Goal: Transaction & Acquisition: Purchase product/service

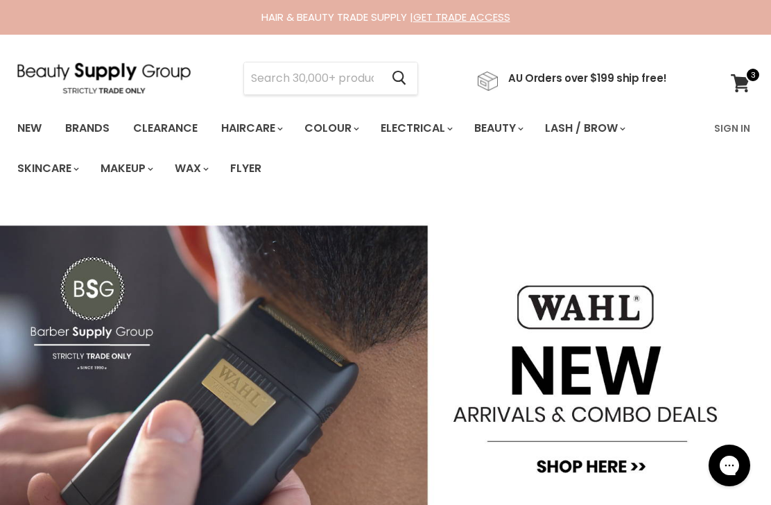
click at [350, 75] on input "Search" at bounding box center [312, 78] width 137 height 32
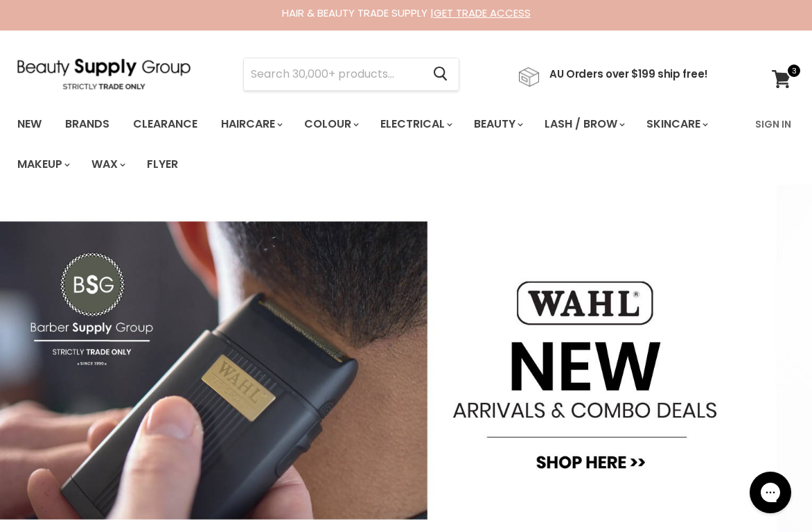
scroll to position [3, 0]
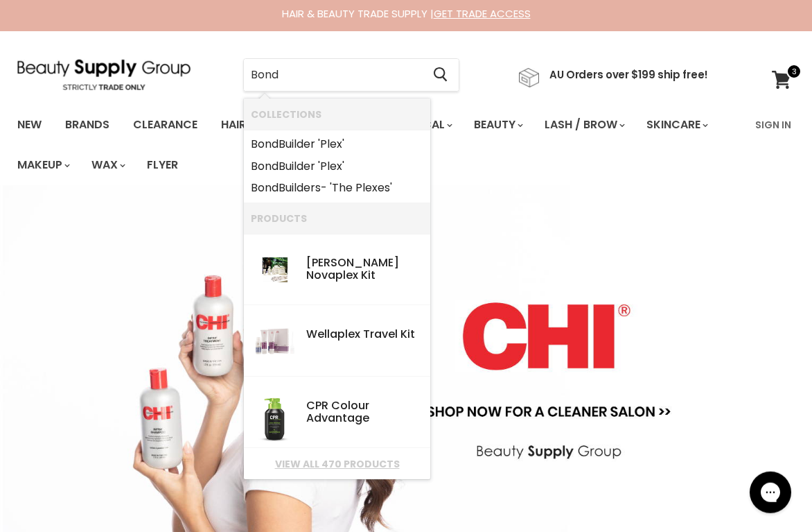
type input "Bondi"
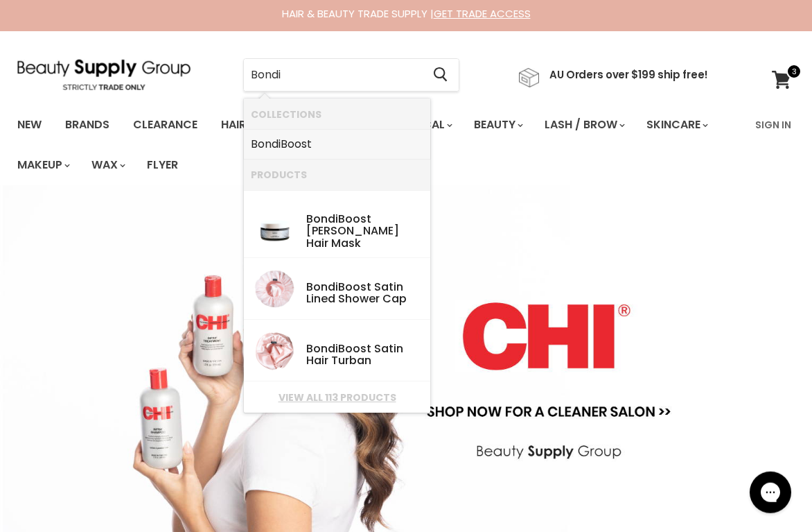
click at [282, 141] on link "Bondi Boost" at bounding box center [337, 144] width 173 height 22
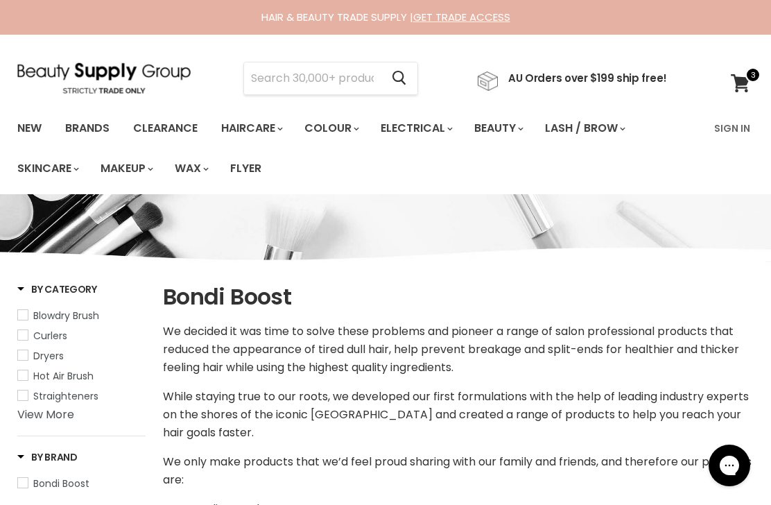
click at [336, 73] on input "Search" at bounding box center [312, 78] width 137 height 32
click at [600, 172] on ul "New Brands Clearance Haircare" at bounding box center [356, 148] width 699 height 80
click at [737, 121] on link "Sign In" at bounding box center [732, 128] width 53 height 29
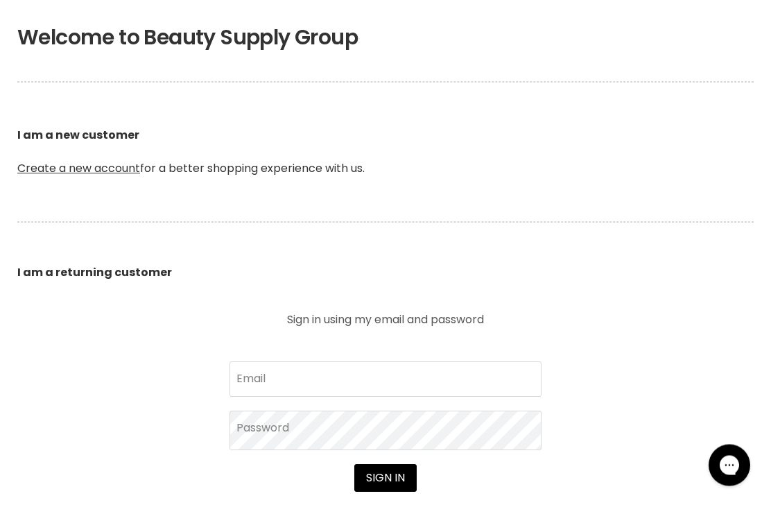
scroll to position [322, 0]
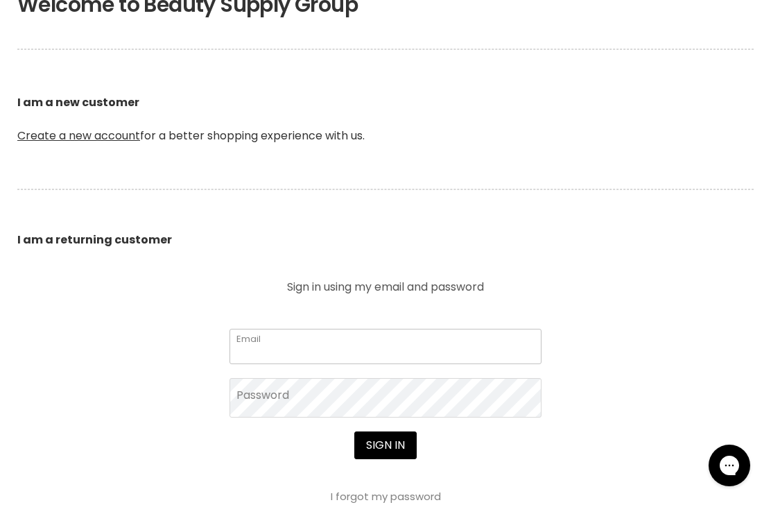
click at [397, 341] on input "Email" at bounding box center [385, 346] width 312 height 35
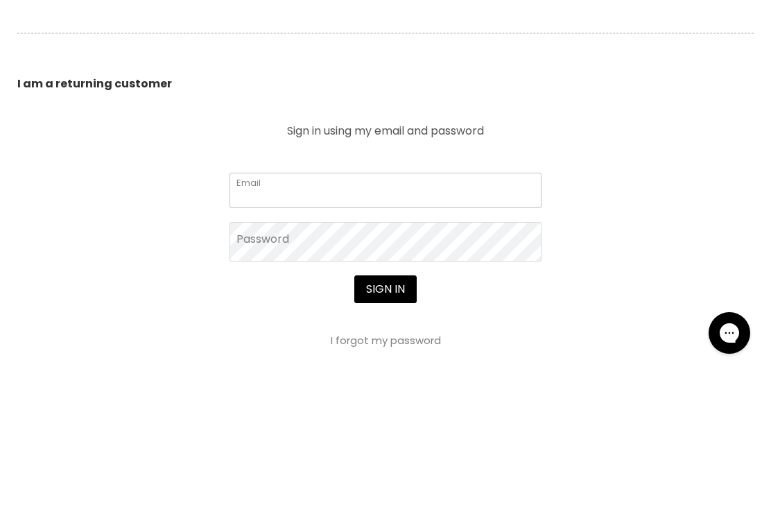
type input "deborahbeer01@gmail.com"
click at [385, 408] on button "Sign in" at bounding box center [385, 422] width 62 height 28
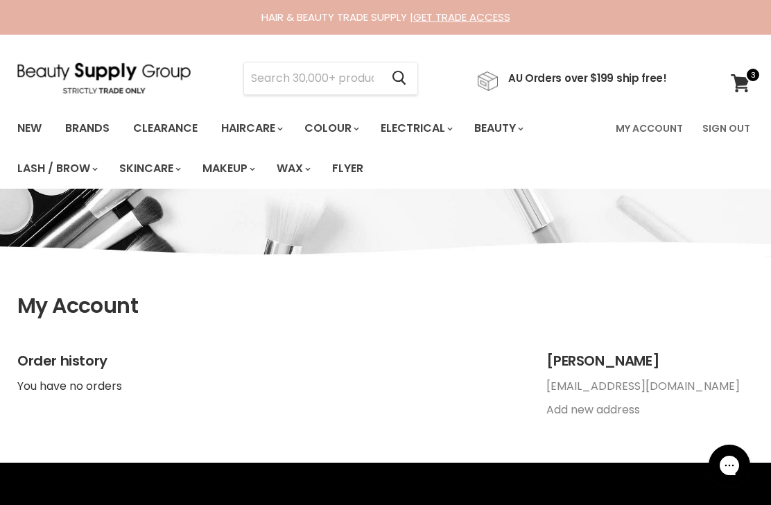
click at [345, 77] on input "Search" at bounding box center [312, 78] width 137 height 32
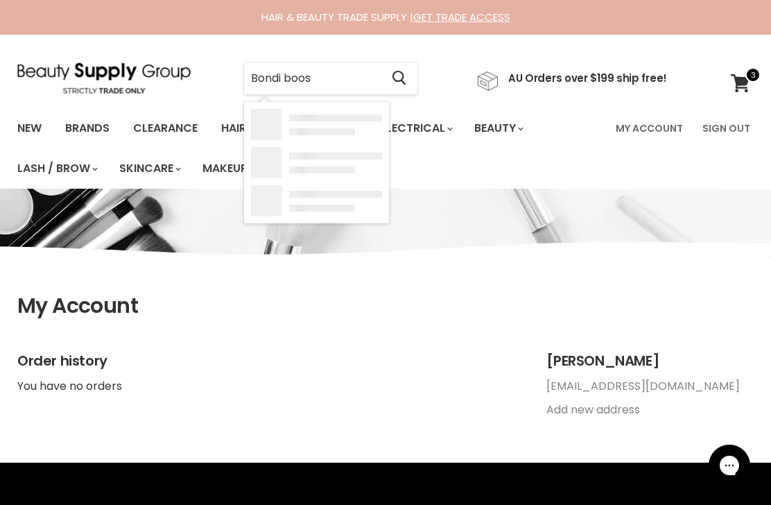
type input "Bondi boost"
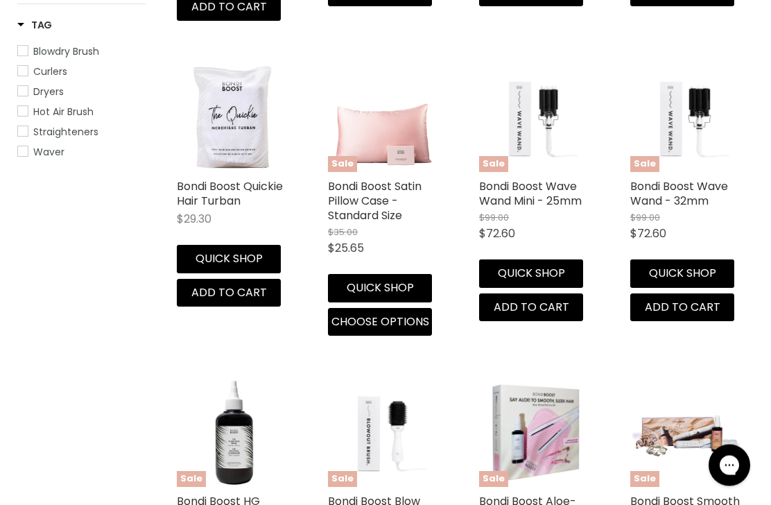
scroll to position [629, 0]
click at [192, 182] on link "Bondi Boost Quickie Hair Turban" at bounding box center [230, 193] width 106 height 30
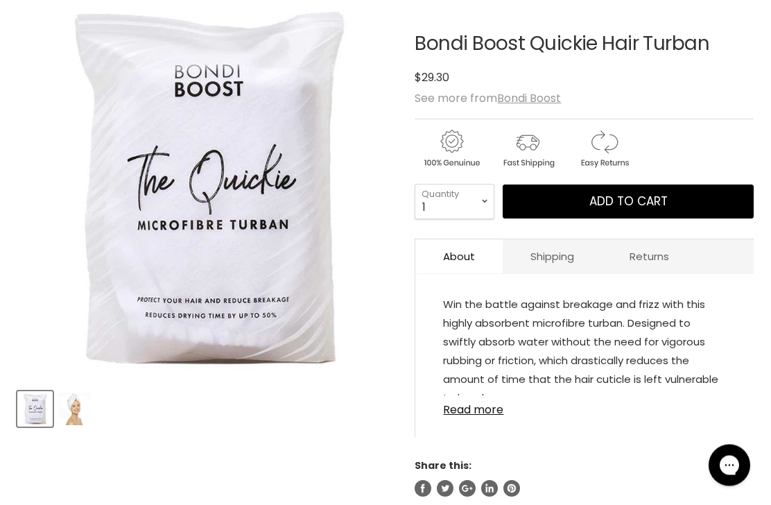
scroll to position [209, 0]
click at [71, 419] on img "Product thumbnails" at bounding box center [74, 408] width 33 height 33
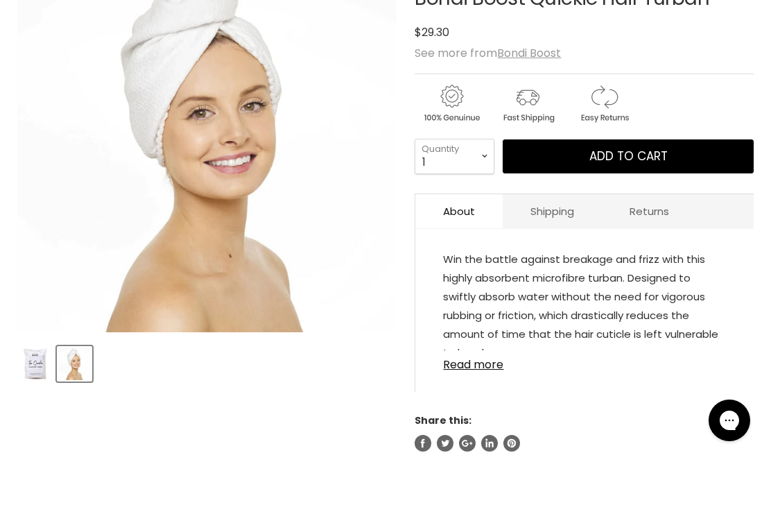
scroll to position [255, 0]
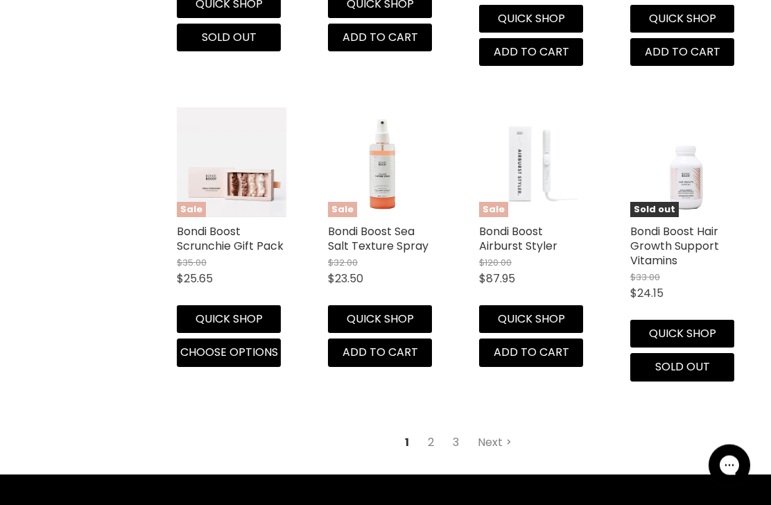
scroll to position [1869, 0]
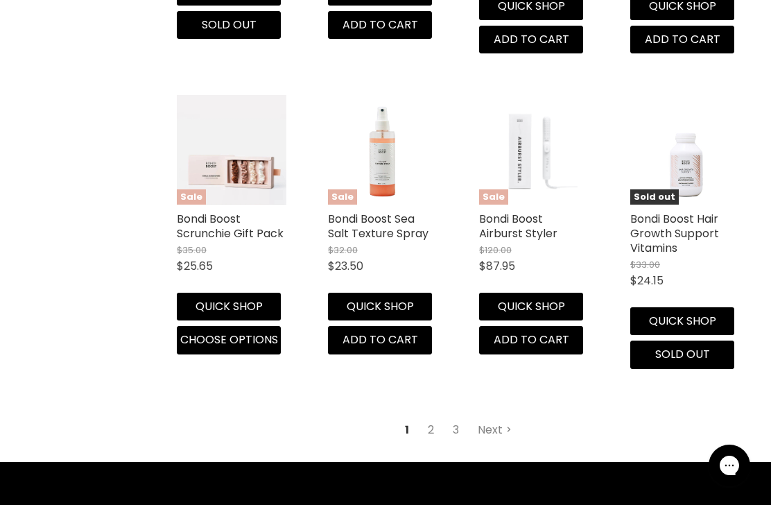
click at [500, 417] on link "Next" at bounding box center [494, 429] width 49 height 25
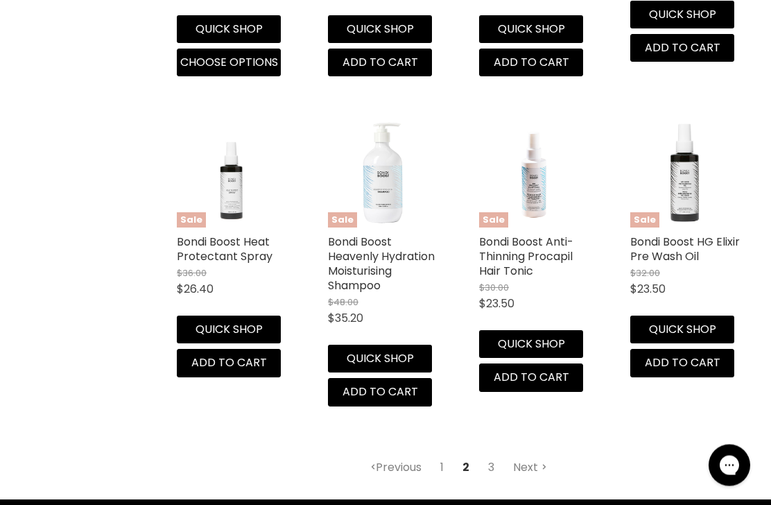
scroll to position [1882, 0]
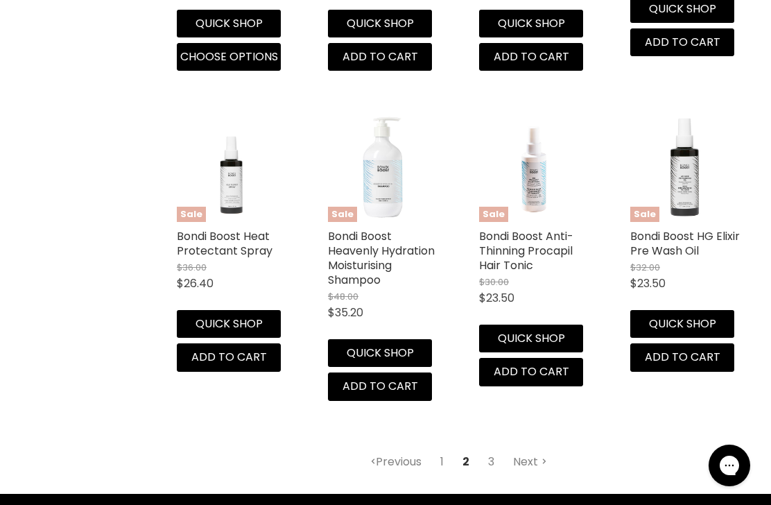
click at [523, 454] on link "Next" at bounding box center [529, 461] width 49 height 25
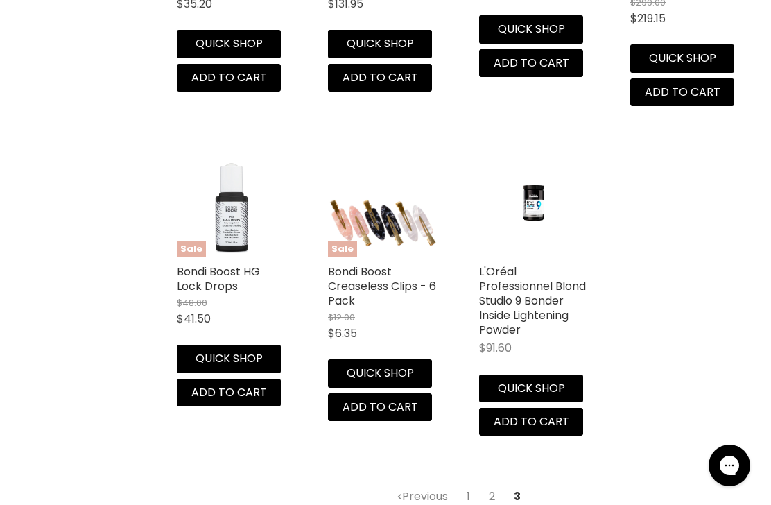
scroll to position [880, 0]
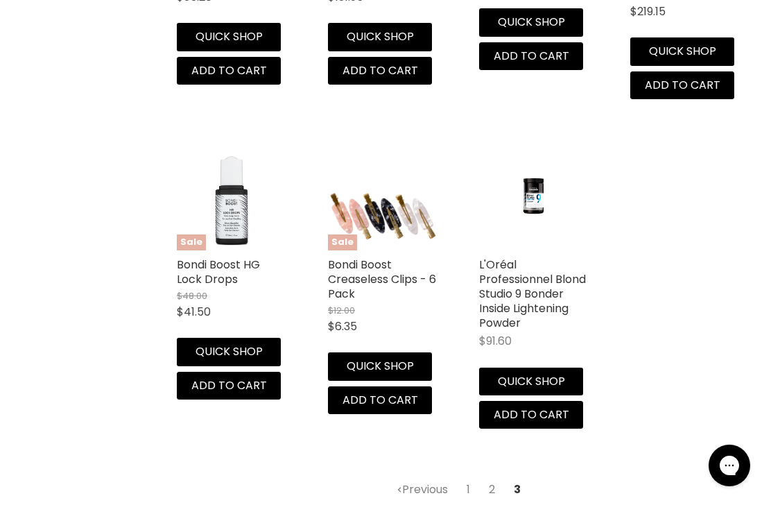
click at [496, 489] on link "2" at bounding box center [491, 489] width 21 height 25
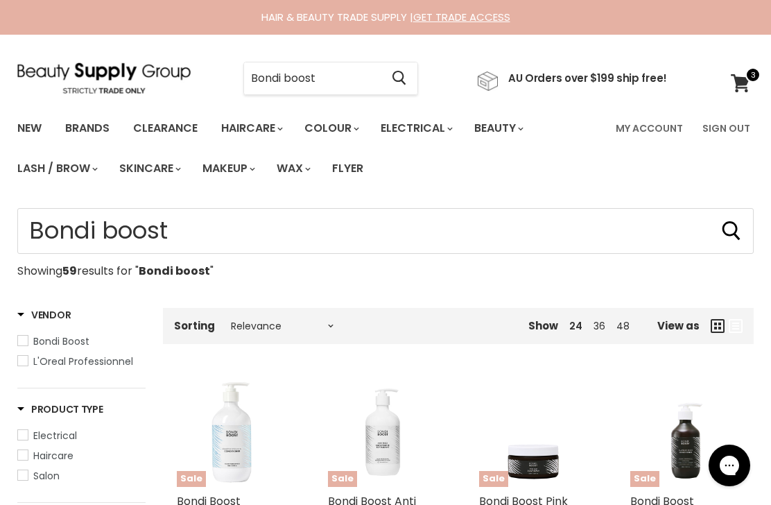
click at [360, 79] on input "Bondi boost" at bounding box center [312, 78] width 137 height 32
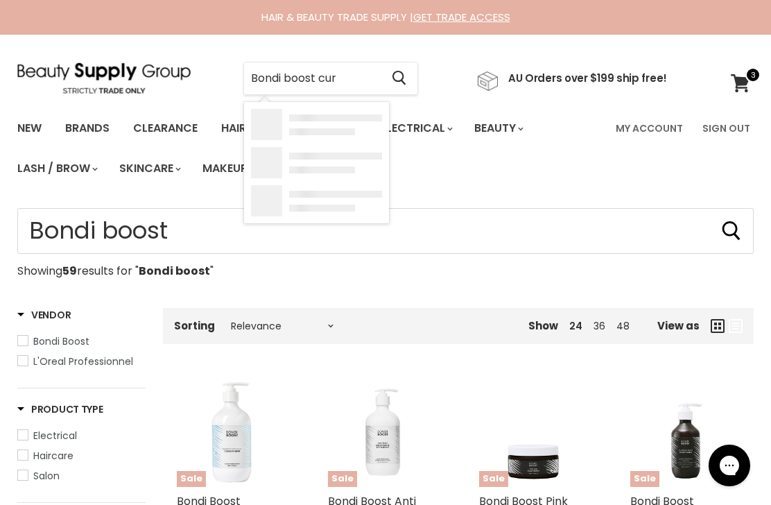
type input "Bondi boost curl"
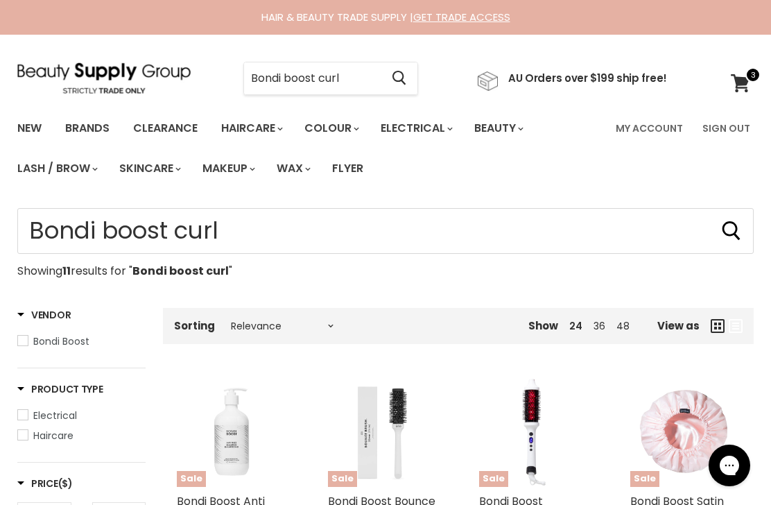
click at [369, 76] on input "Bondi boost curl" at bounding box center [312, 78] width 137 height 32
click at [357, 91] on input "Bondi boost curl" at bounding box center [312, 78] width 137 height 32
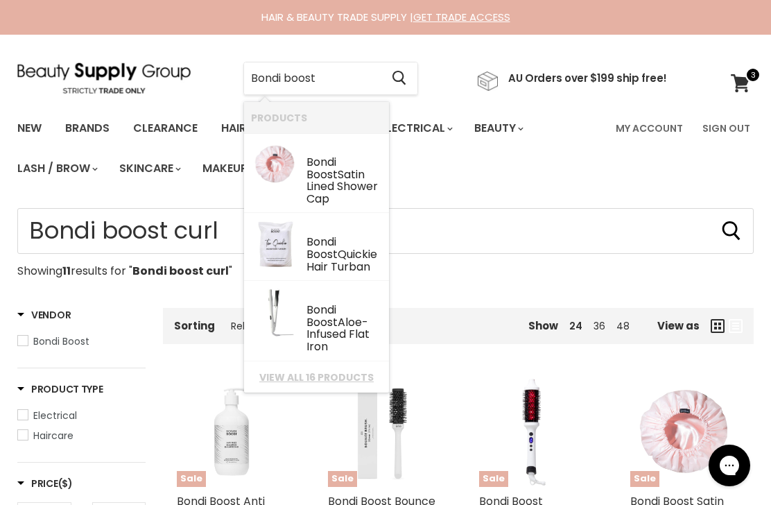
type input "Bondi boost"
